Goal: Transaction & Acquisition: Register for event/course

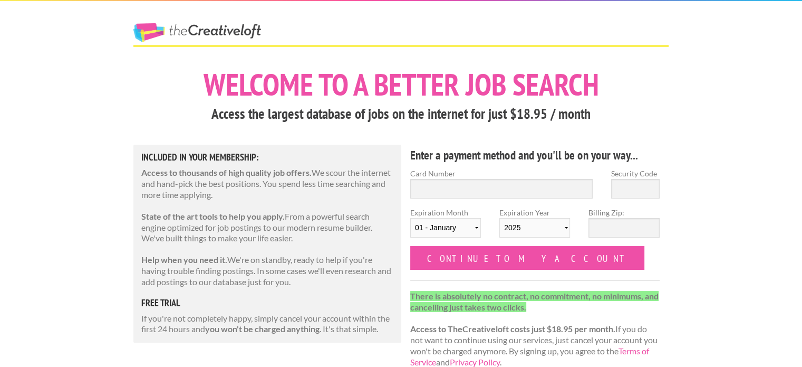
click at [184, 24] on link "The Creative Loft" at bounding box center [197, 32] width 128 height 19
